Goal: Information Seeking & Learning: Learn about a topic

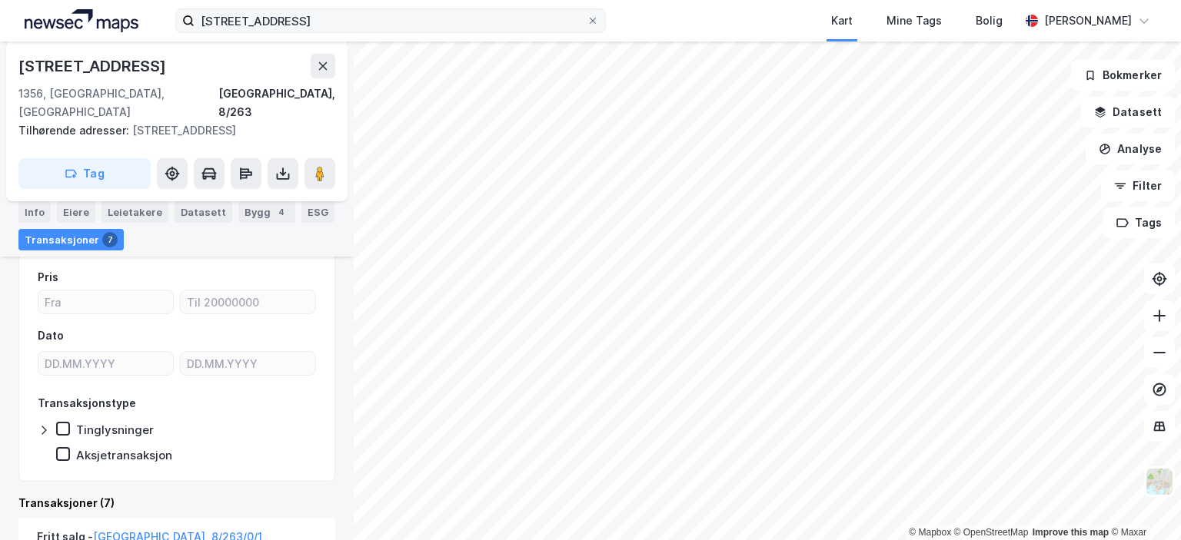
scroll to position [240, 0]
click at [78, 208] on div "Eiere" at bounding box center [76, 212] width 38 height 22
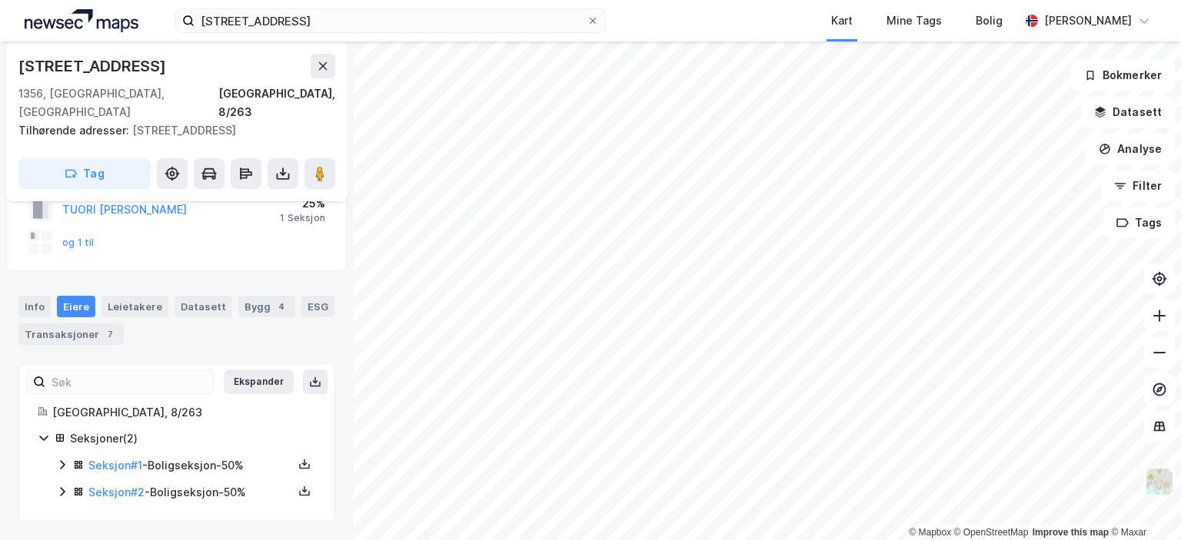
scroll to position [108, 0]
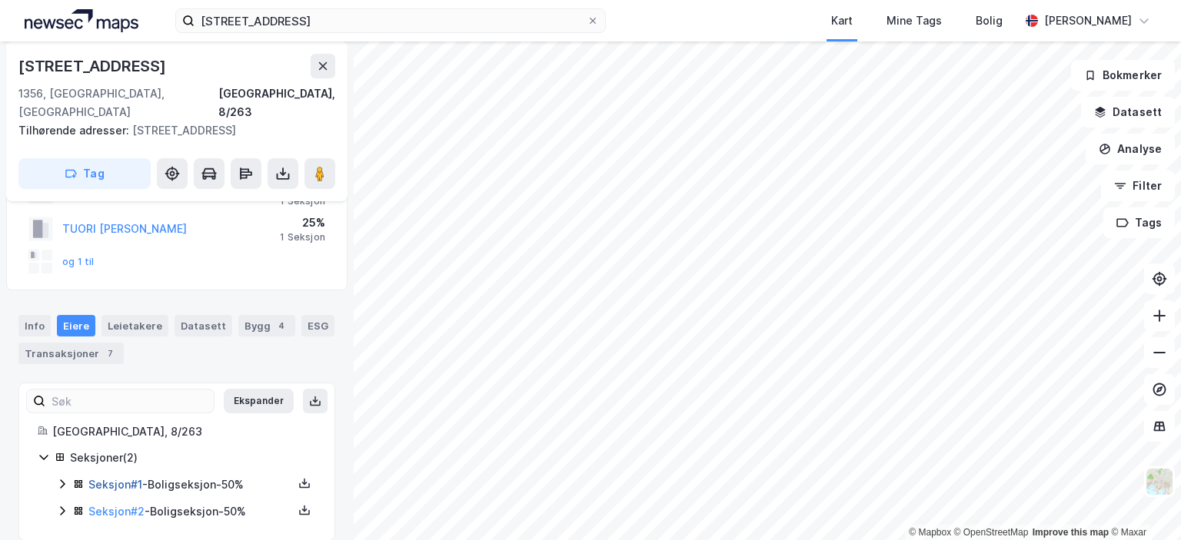
click at [105, 478] on link "Seksjon # 1" at bounding box center [115, 484] width 54 height 13
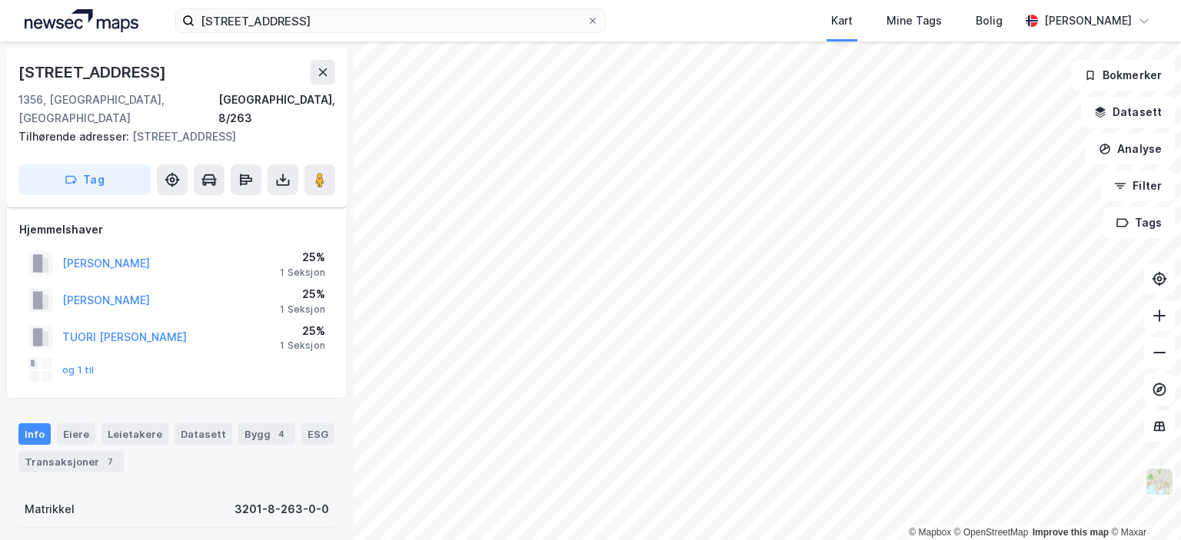
scroll to position [25, 0]
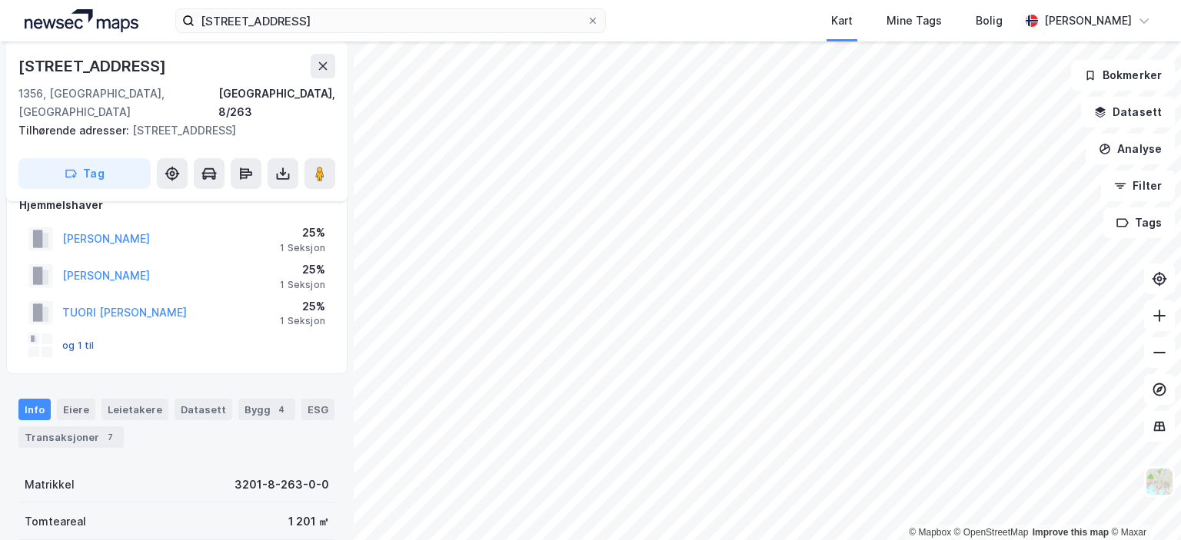
click at [0, 0] on button "og 1 til" at bounding box center [0, 0] width 0 height 0
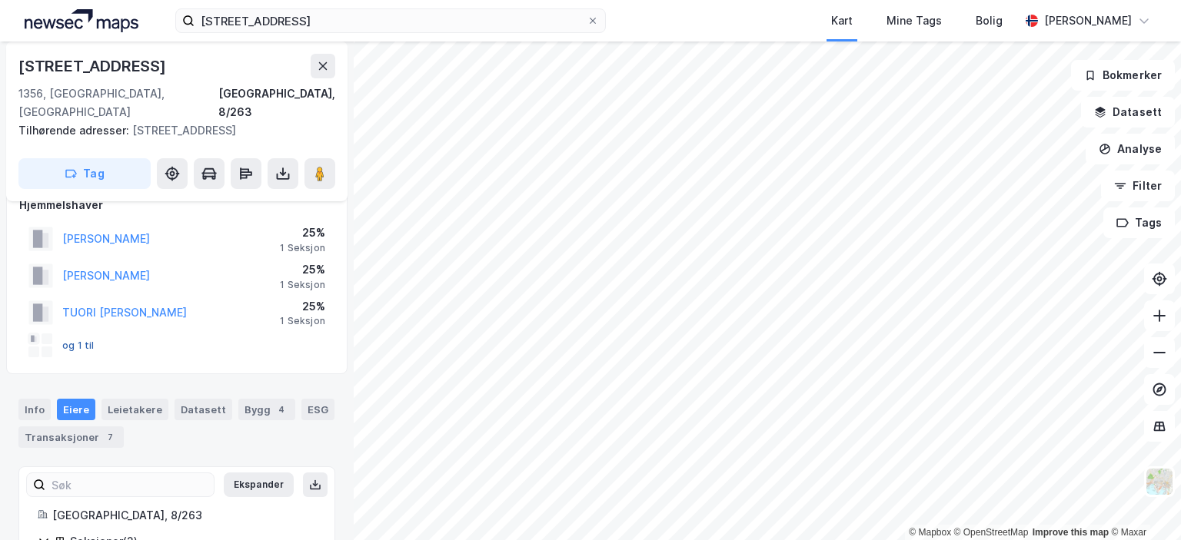
scroll to position [108, 0]
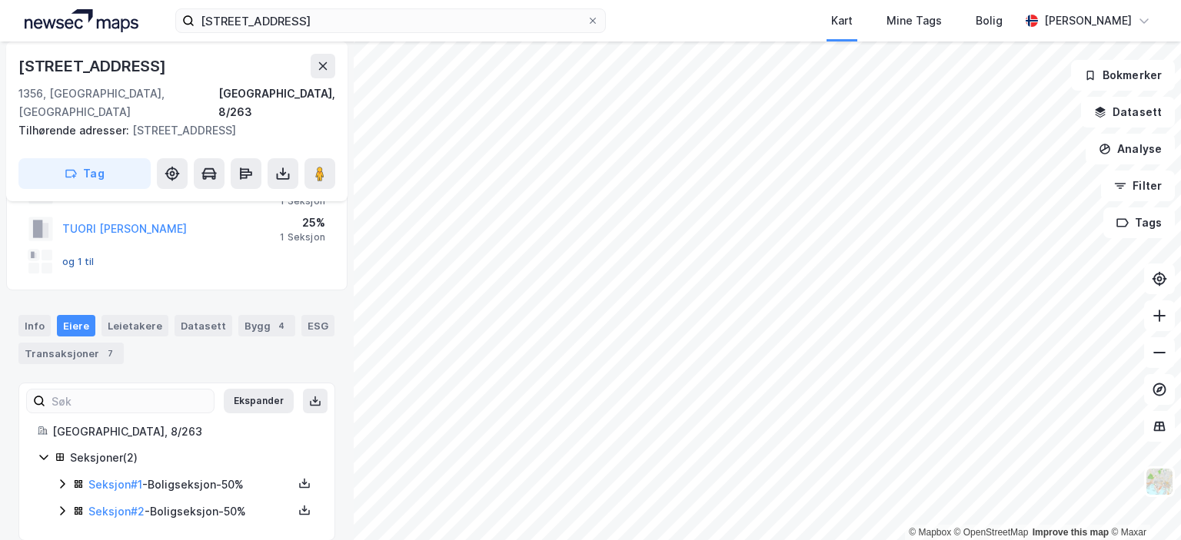
click at [0, 0] on button "og 1 til" at bounding box center [0, 0] width 0 height 0
click at [117, 505] on link "Seksjon # 2" at bounding box center [116, 511] width 56 height 13
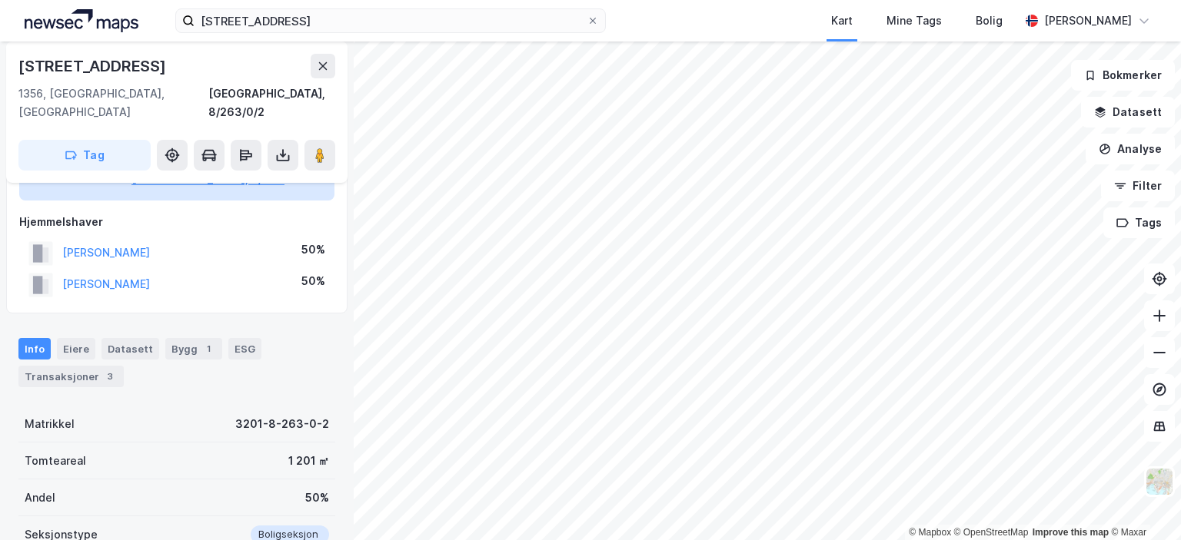
scroll to position [121, 0]
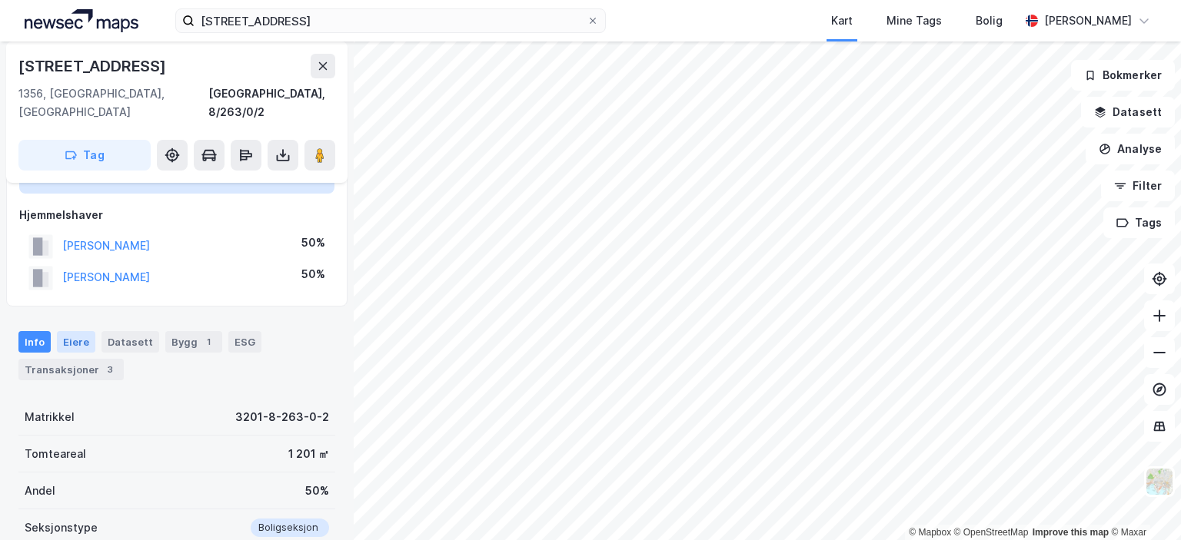
click at [82, 331] on div "Eiere" at bounding box center [76, 342] width 38 height 22
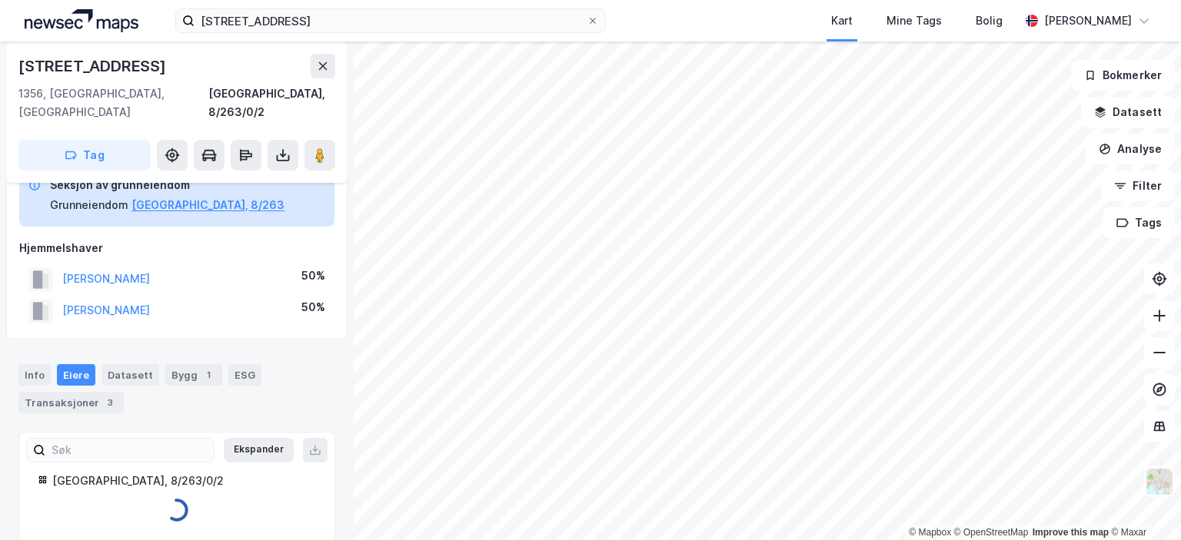
scroll to position [121, 0]
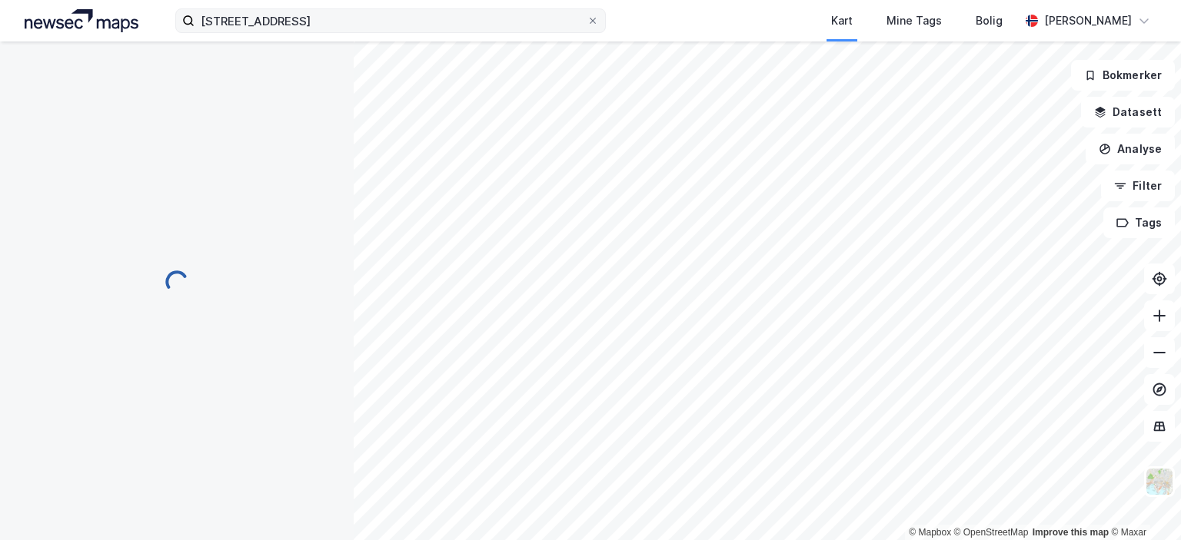
scroll to position [121, 0]
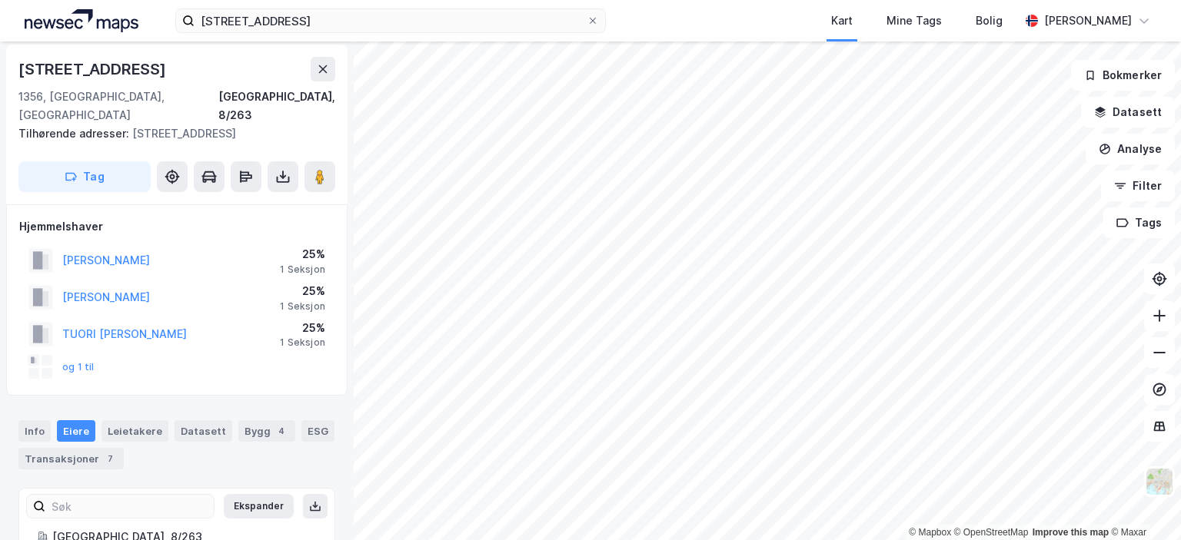
scroll to position [3, 0]
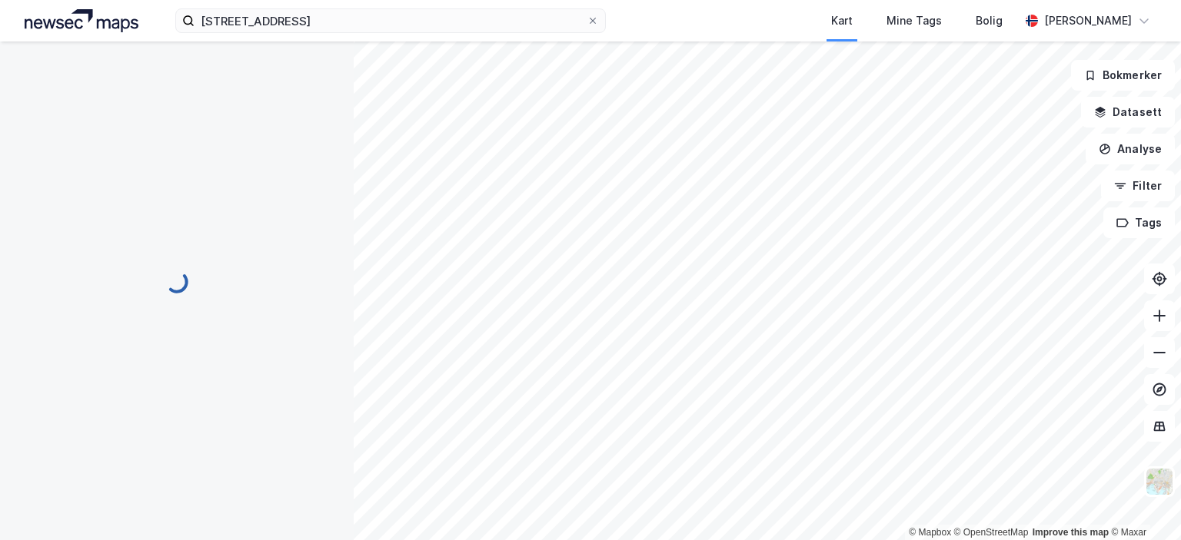
scroll to position [3, 0]
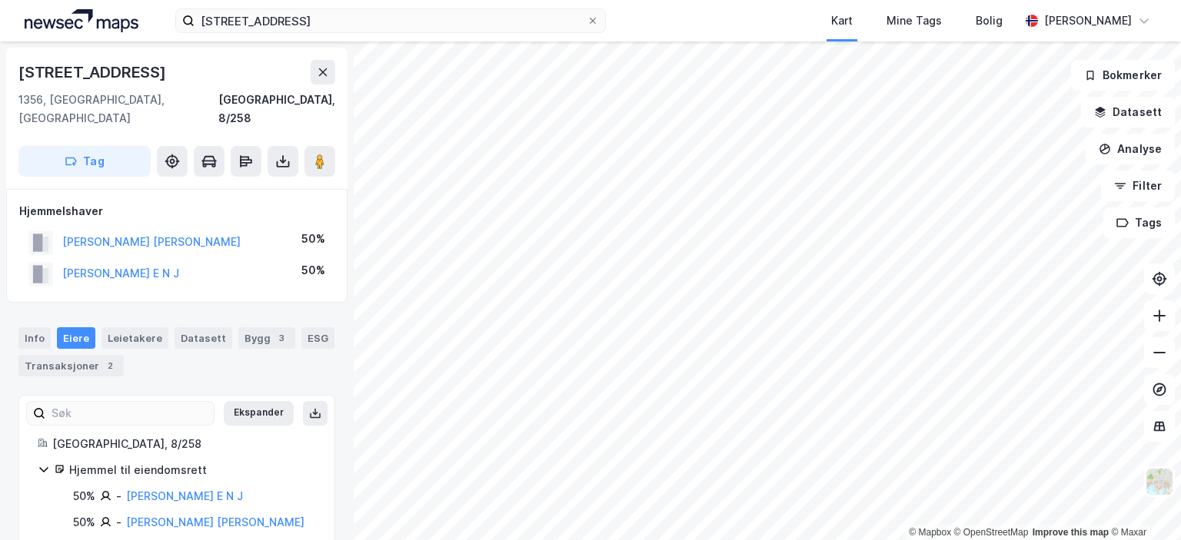
scroll to position [3, 0]
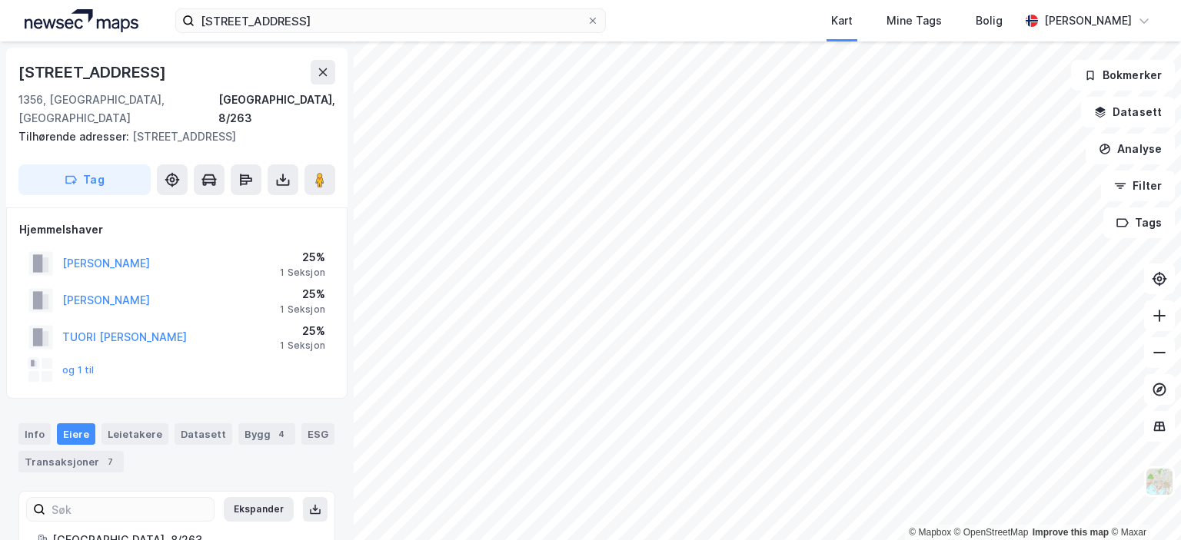
scroll to position [3, 0]
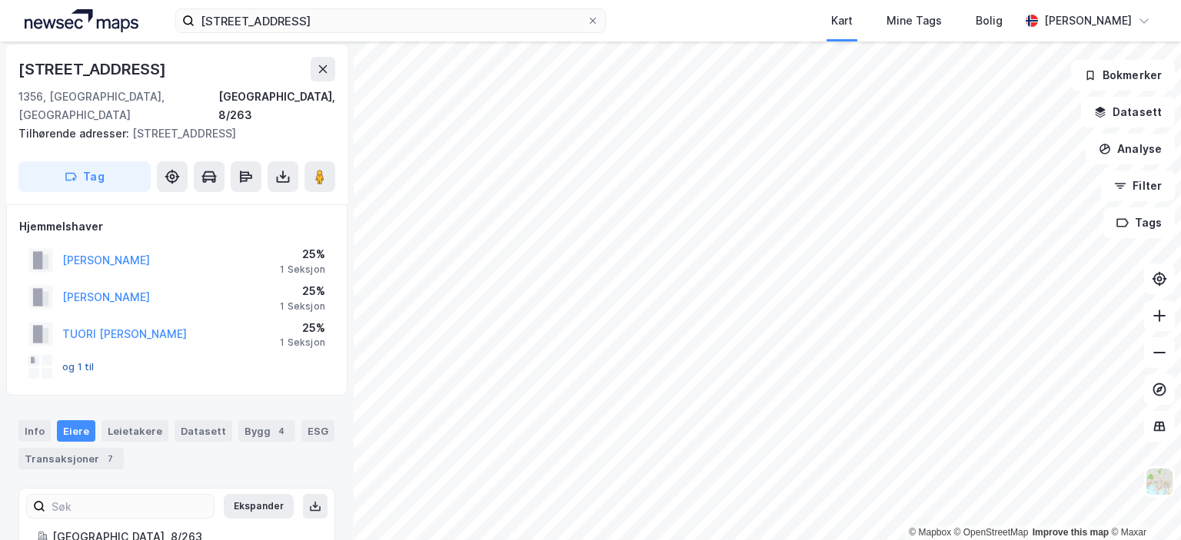
click at [0, 0] on button "og 1 til" at bounding box center [0, 0] width 0 height 0
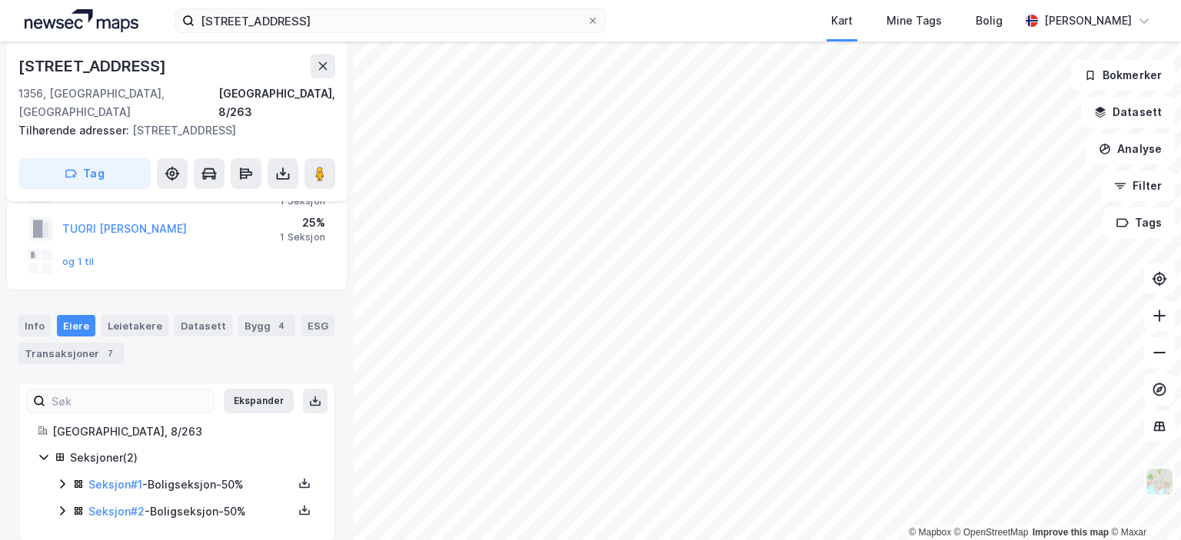
click at [64, 505] on icon at bounding box center [62, 511] width 12 height 12
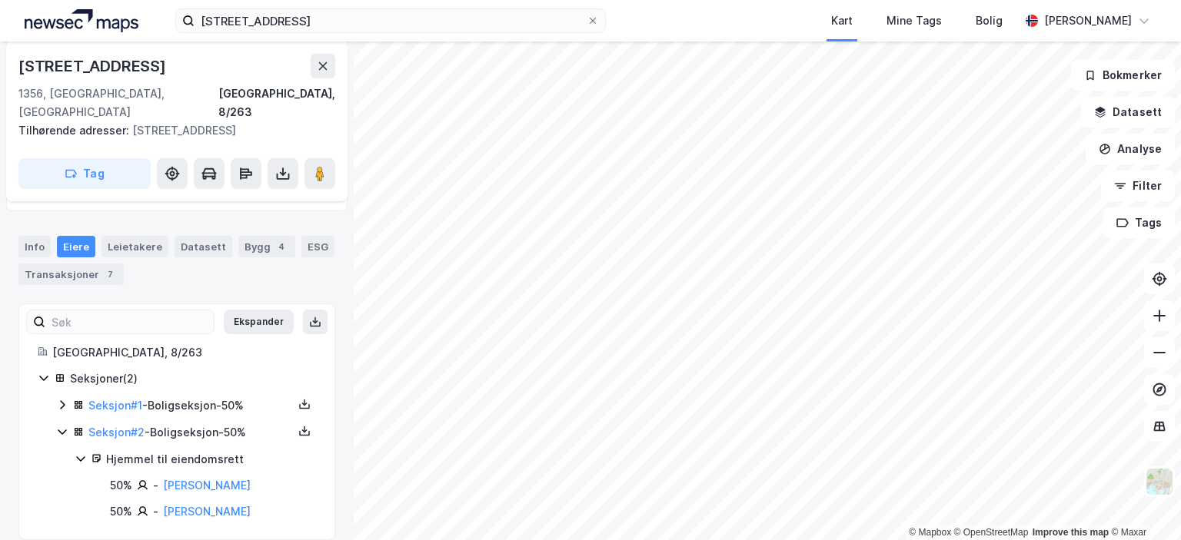
click at [58, 399] on icon at bounding box center [62, 405] width 12 height 12
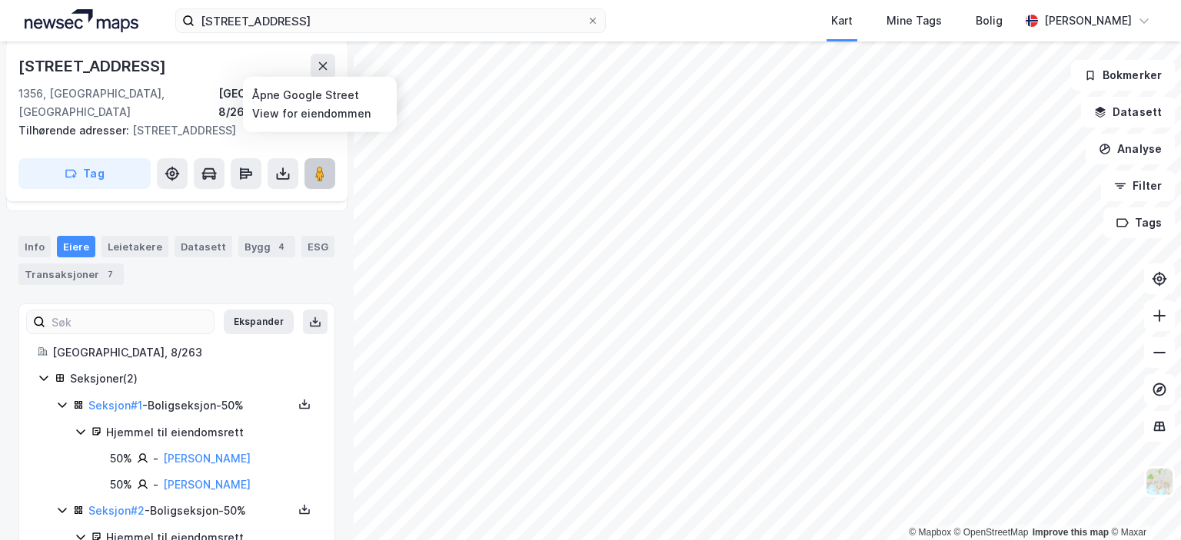
click at [317, 166] on image at bounding box center [319, 173] width 9 height 15
